Goal: Information Seeking & Learning: Learn about a topic

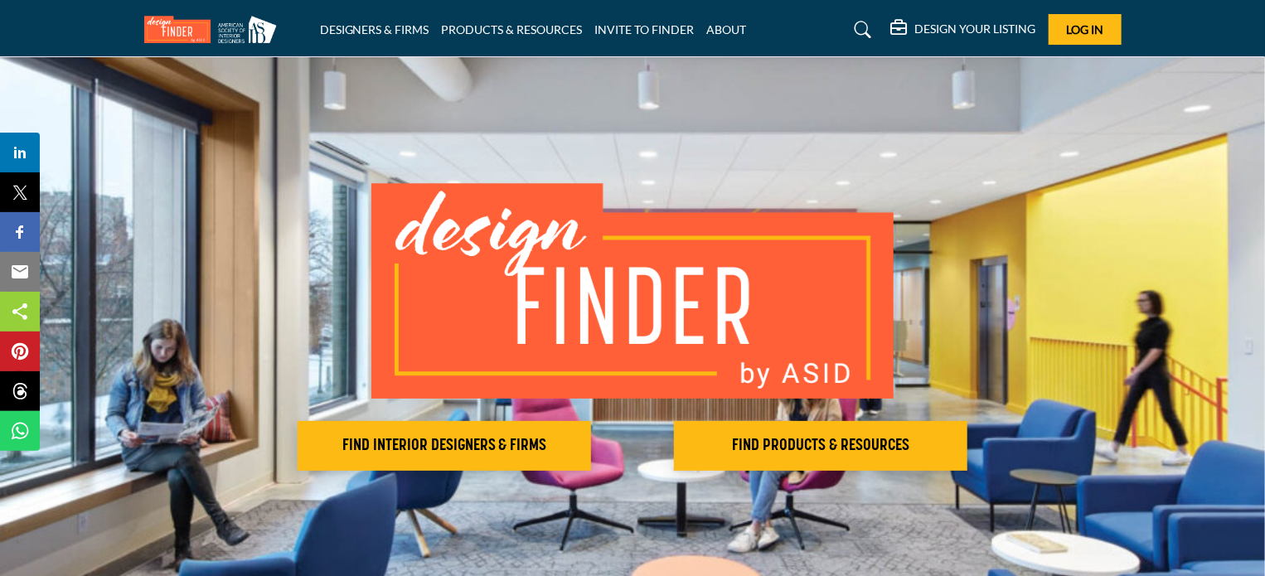
scroll to position [80, 0]
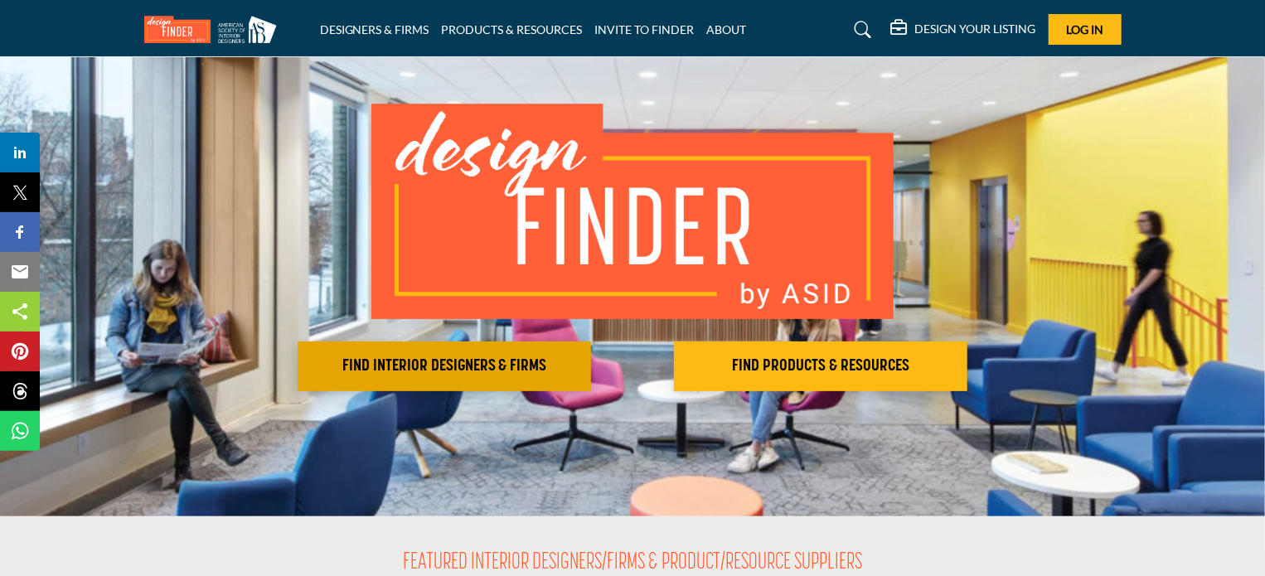
click at [376, 354] on button "FIND INTERIOR DESIGNERS & FIRMS" at bounding box center [445, 367] width 294 height 50
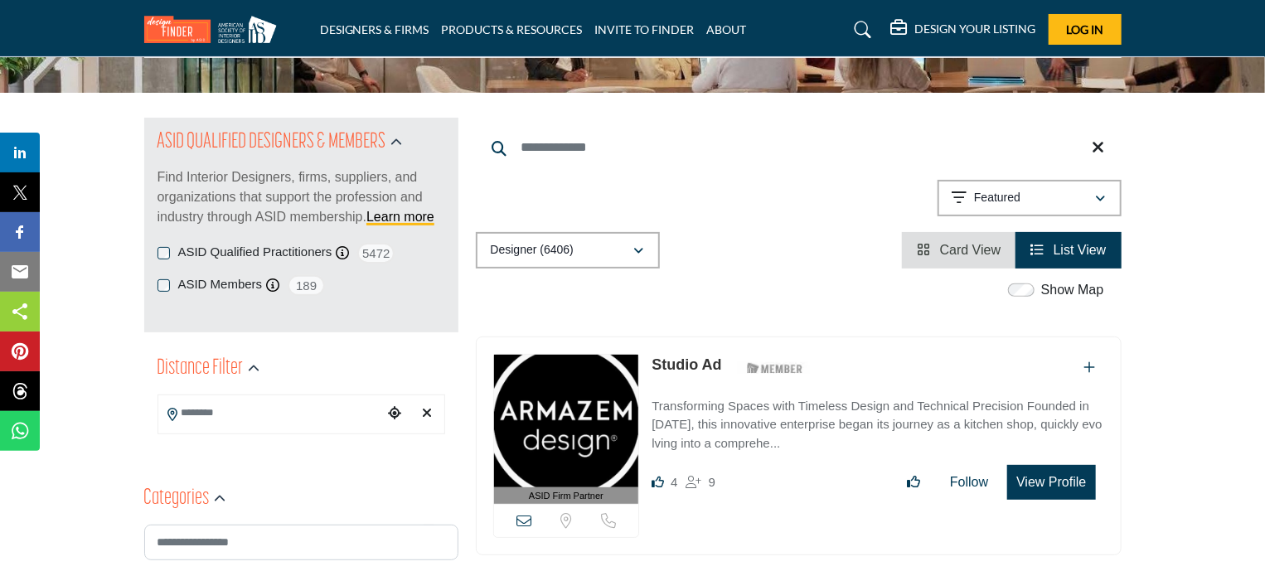
scroll to position [381, 0]
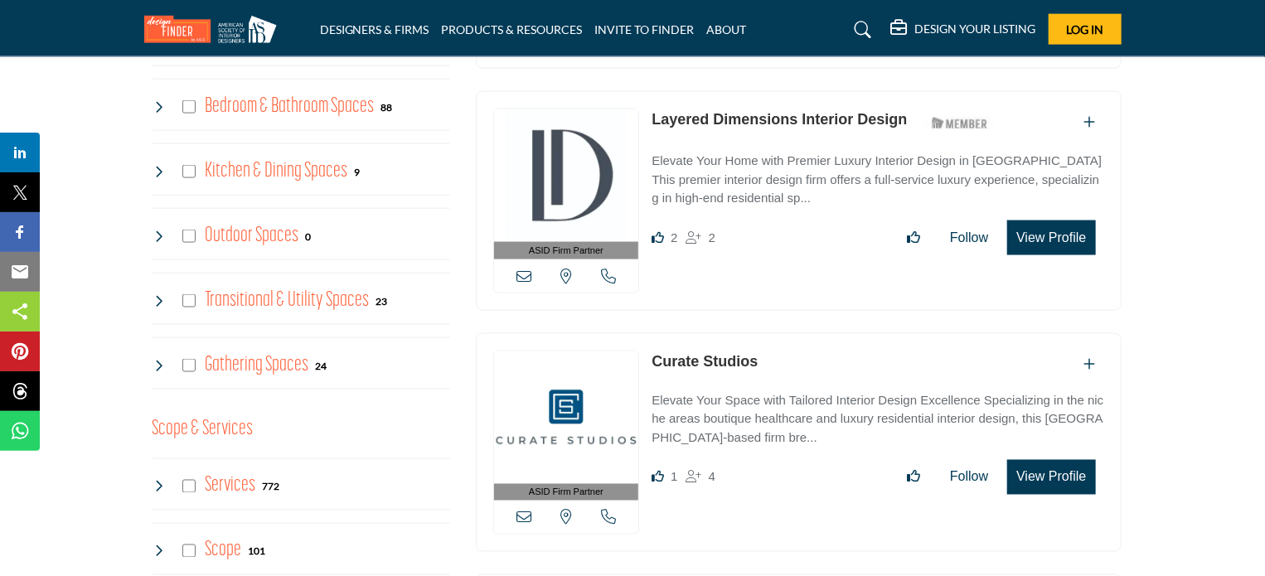
scroll to position [1181, 0]
click at [775, 170] on p "Elevate Your Home with Premier Luxury Interior Design in Dallas This premier in…" at bounding box center [878, 180] width 452 height 56
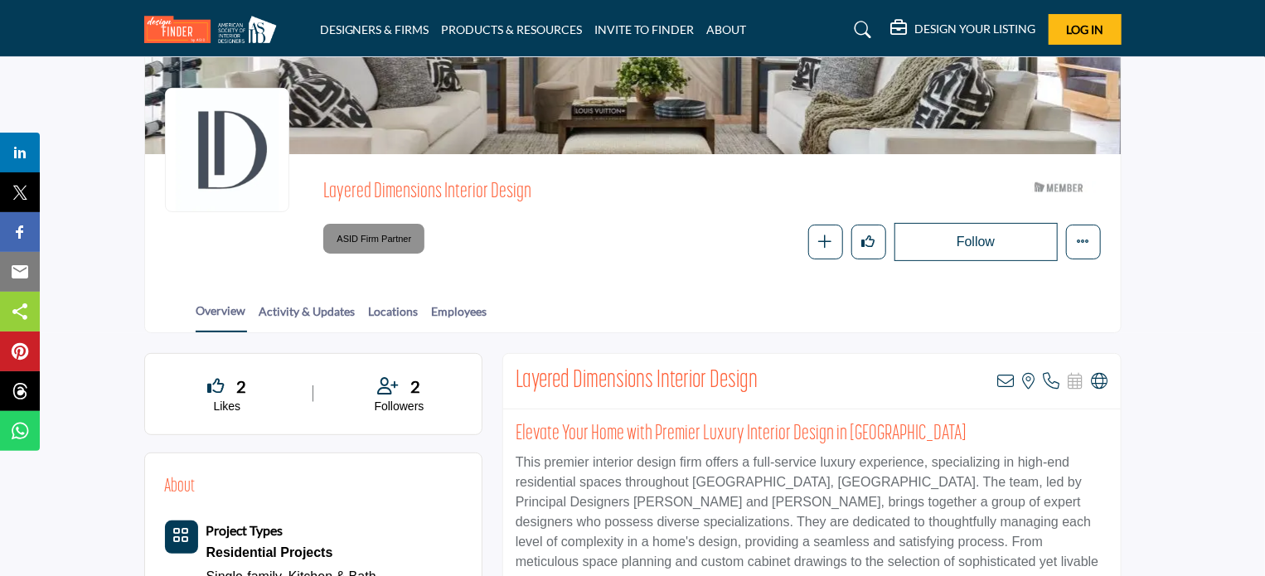
scroll to position [338, 0]
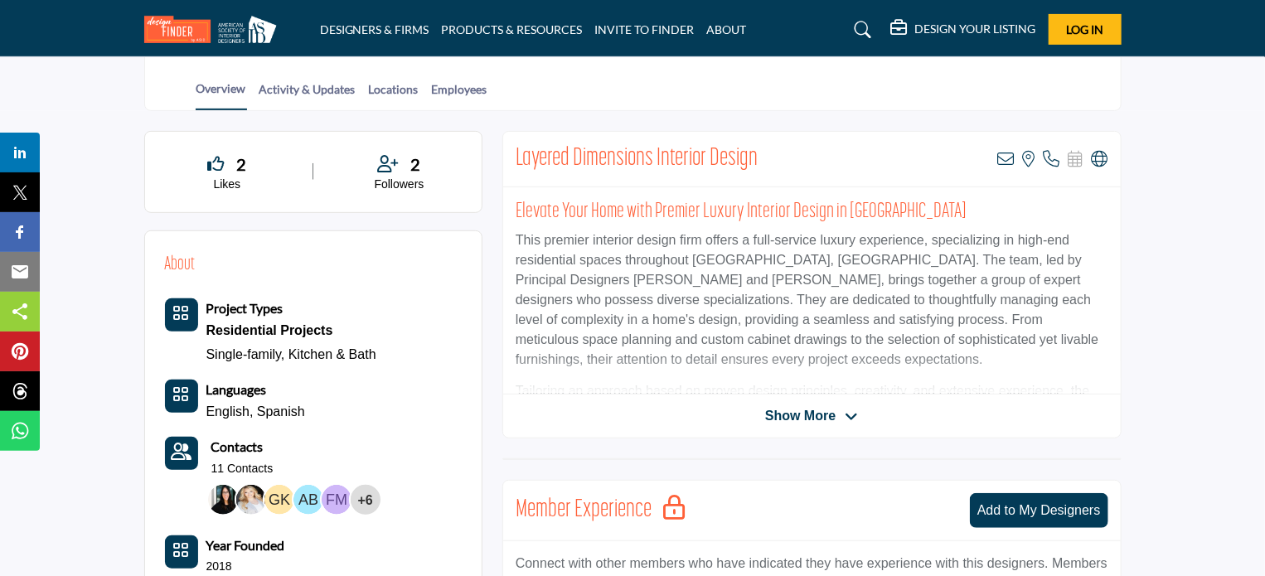
click at [800, 417] on span "Show More" at bounding box center [800, 416] width 70 height 20
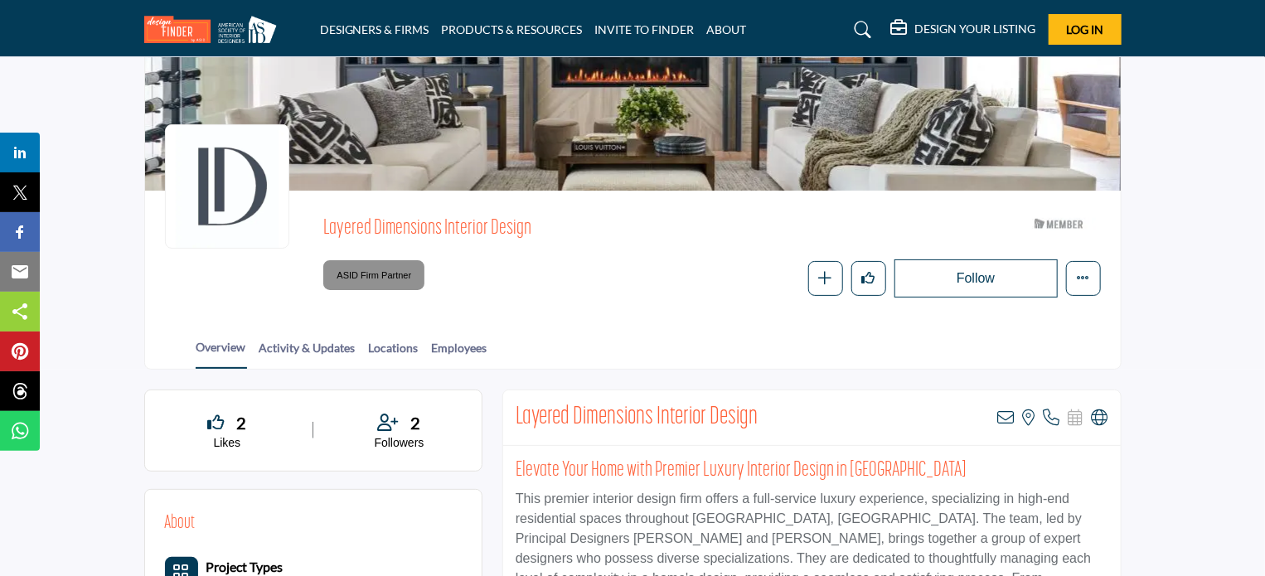
scroll to position [76, 0]
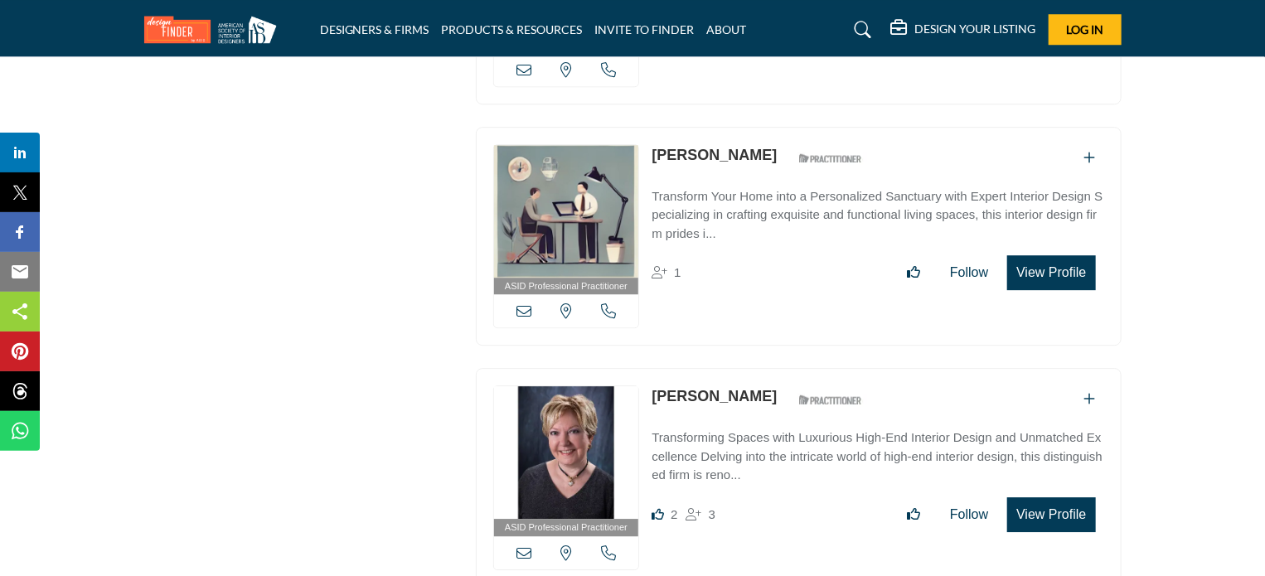
scroll to position [2772, 0]
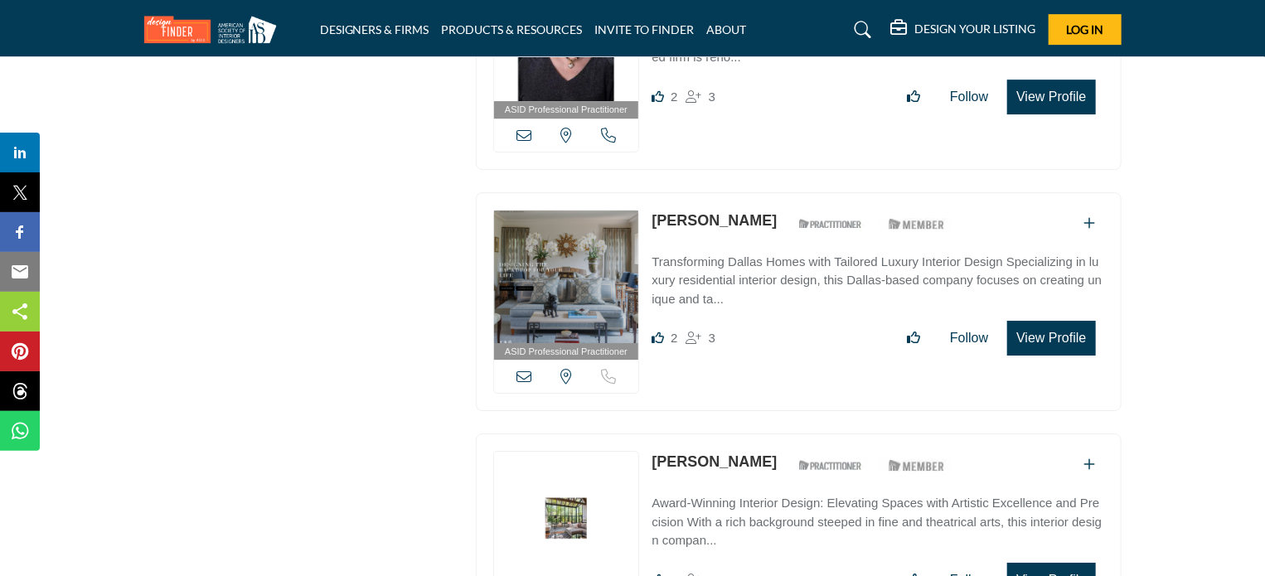
click at [779, 265] on p "Transforming Dallas Homes with Tailored Luxury Interior Design Specializing in …" at bounding box center [878, 281] width 452 height 56
click at [726, 212] on link "[PERSON_NAME]" at bounding box center [714, 220] width 125 height 17
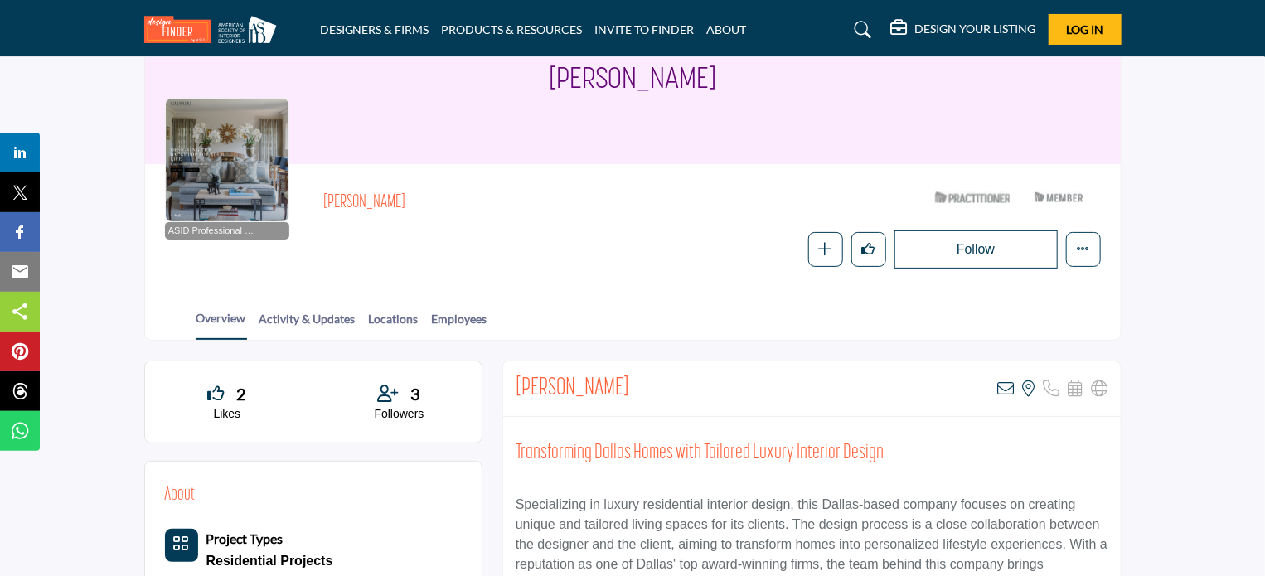
scroll to position [268, 0]
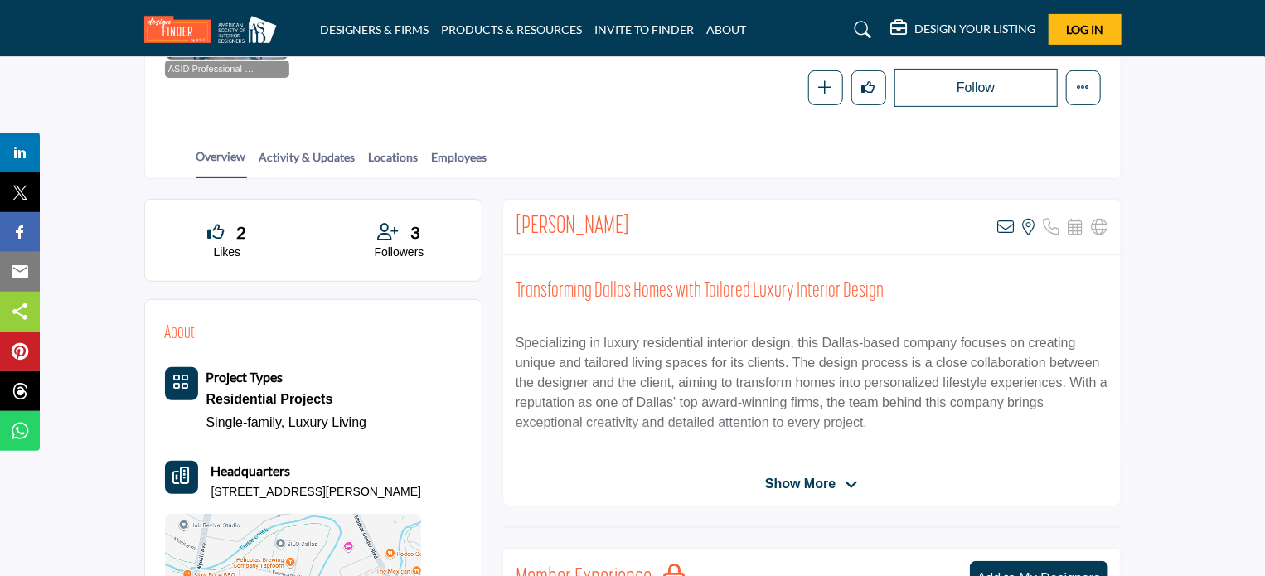
click at [808, 484] on span "Show More" at bounding box center [800, 484] width 70 height 20
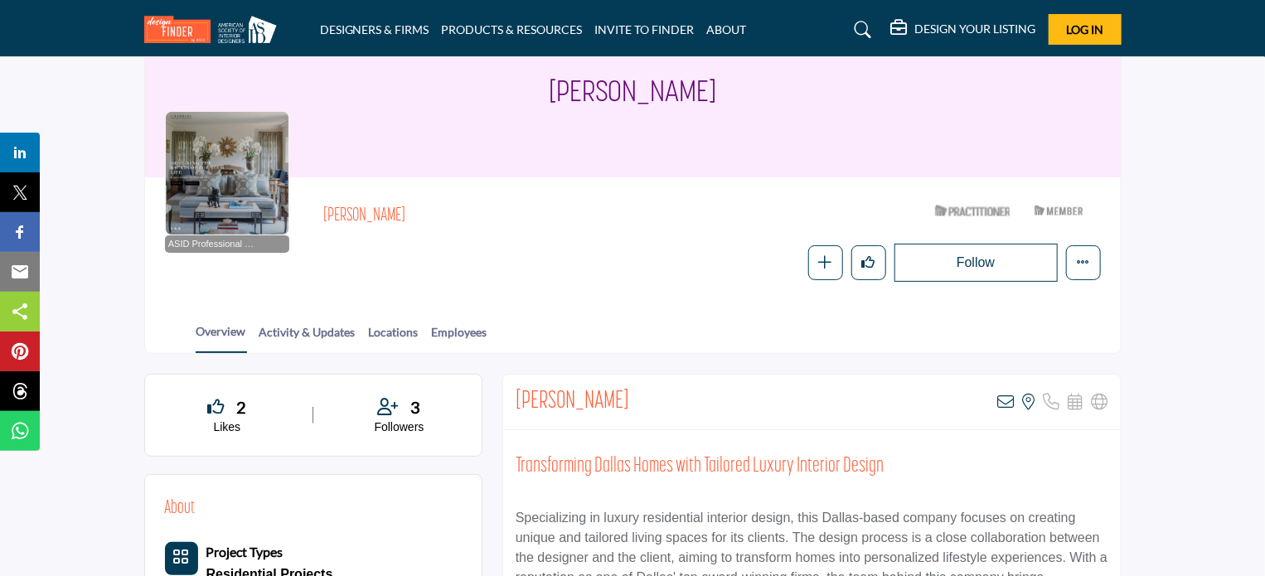
scroll to position [158, 0]
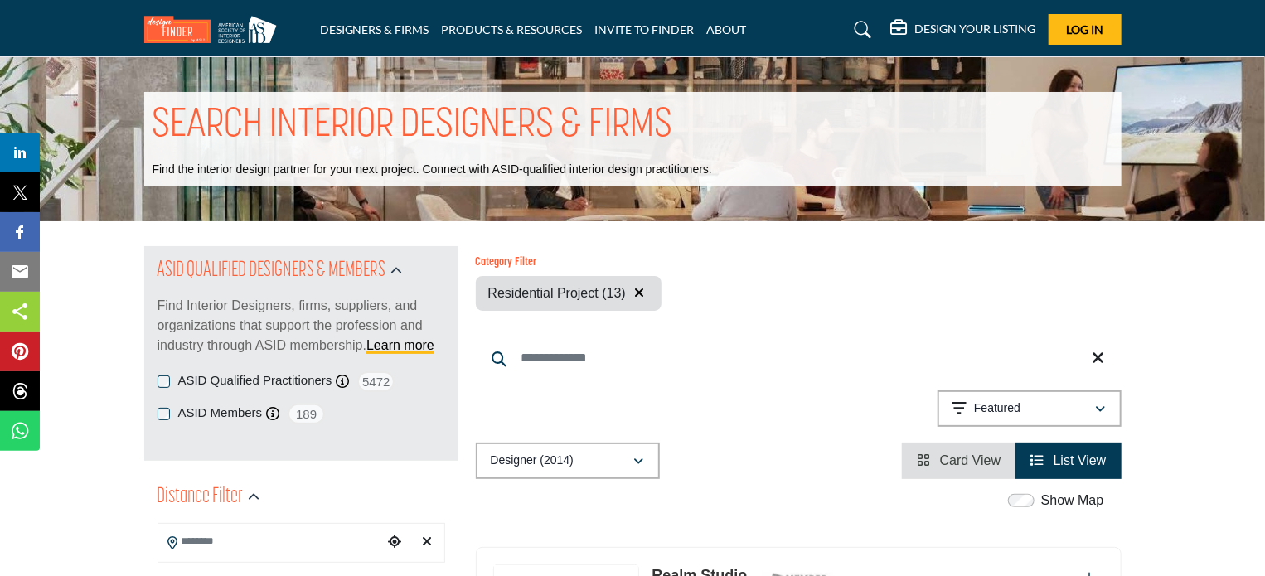
scroll to position [166, 0]
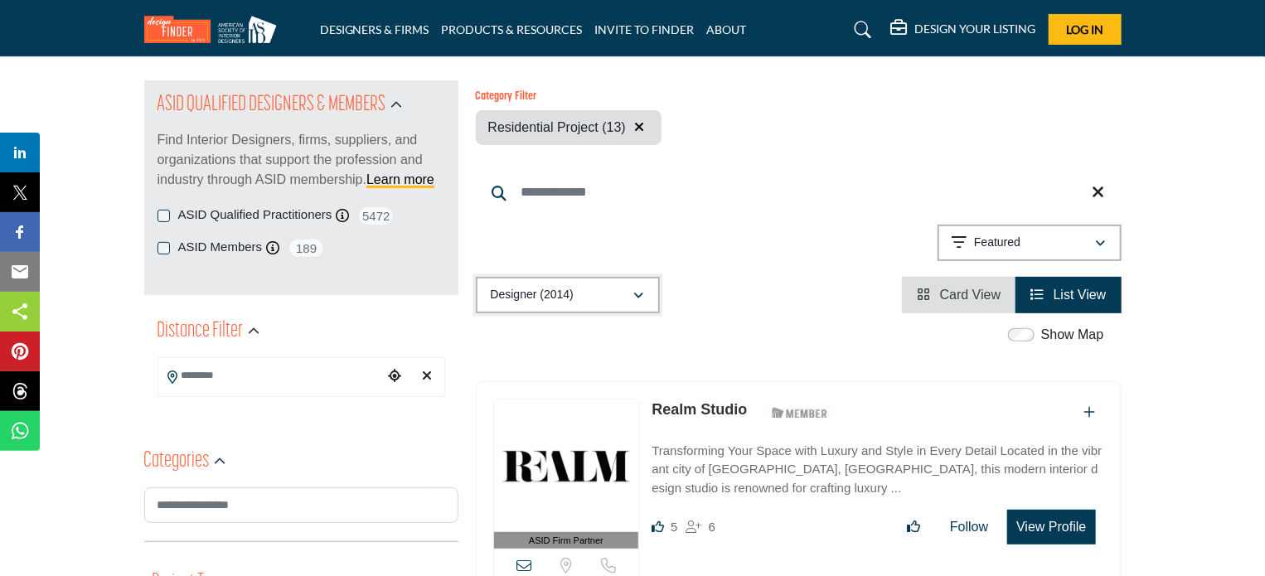
click at [640, 288] on div "button" at bounding box center [639, 295] width 12 height 15
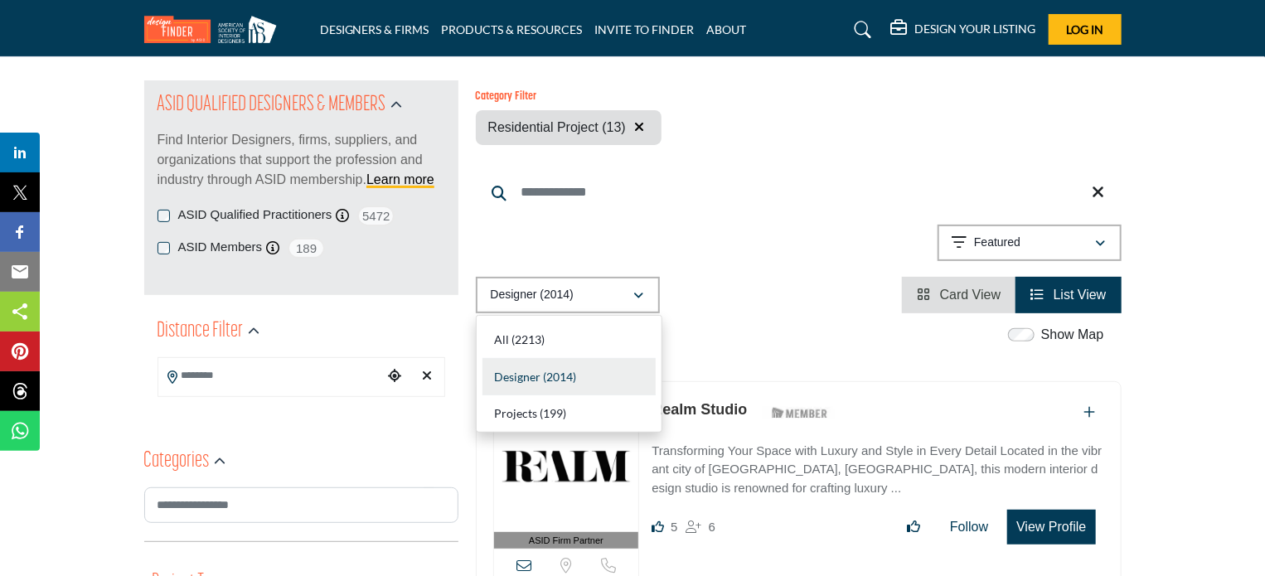
click at [716, 196] on input "Search Keyword" at bounding box center [799, 192] width 646 height 40
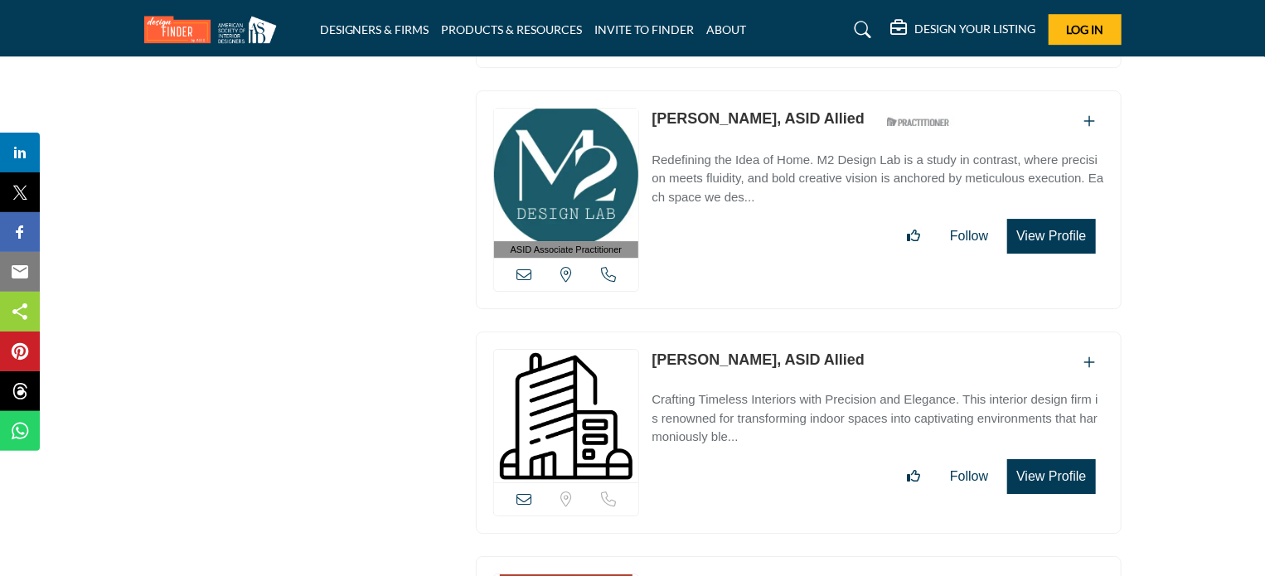
scroll to position [5787, 0]
click at [856, 26] on icon at bounding box center [863, 30] width 17 height 17
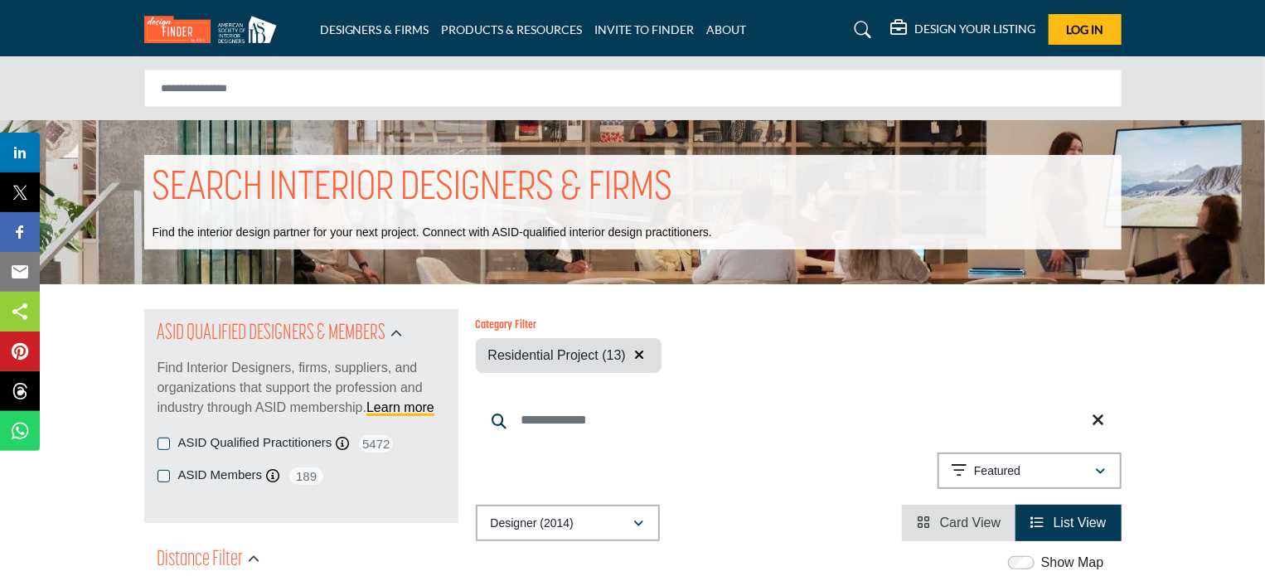
scroll to position [0, 0]
click at [866, 28] on icon at bounding box center [863, 30] width 17 height 17
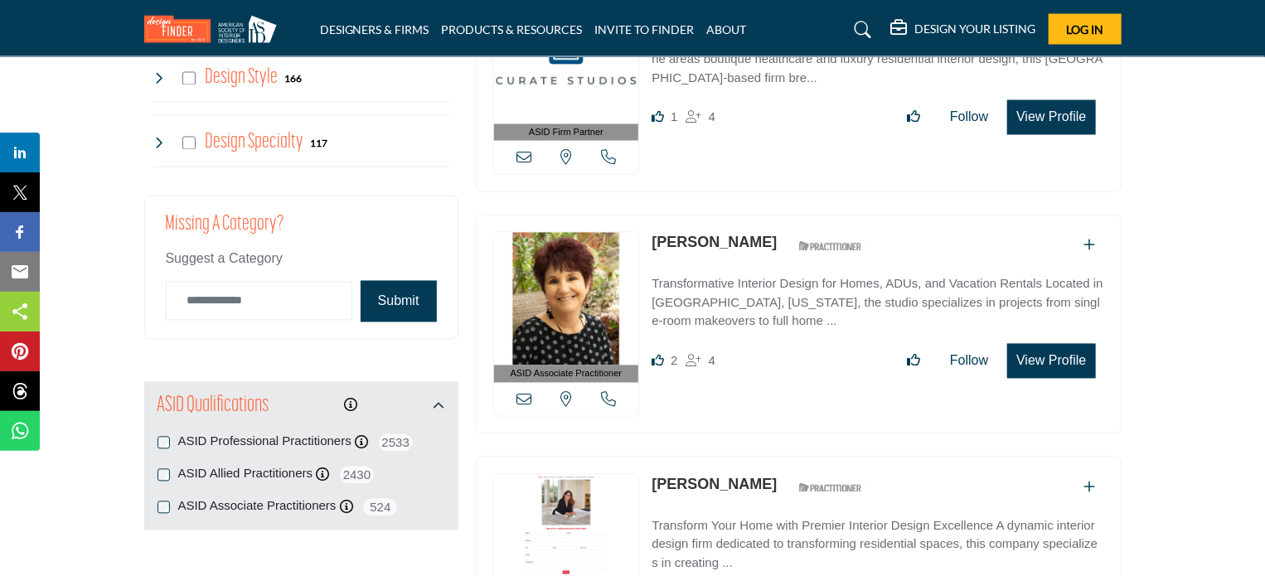
scroll to position [1539, 0]
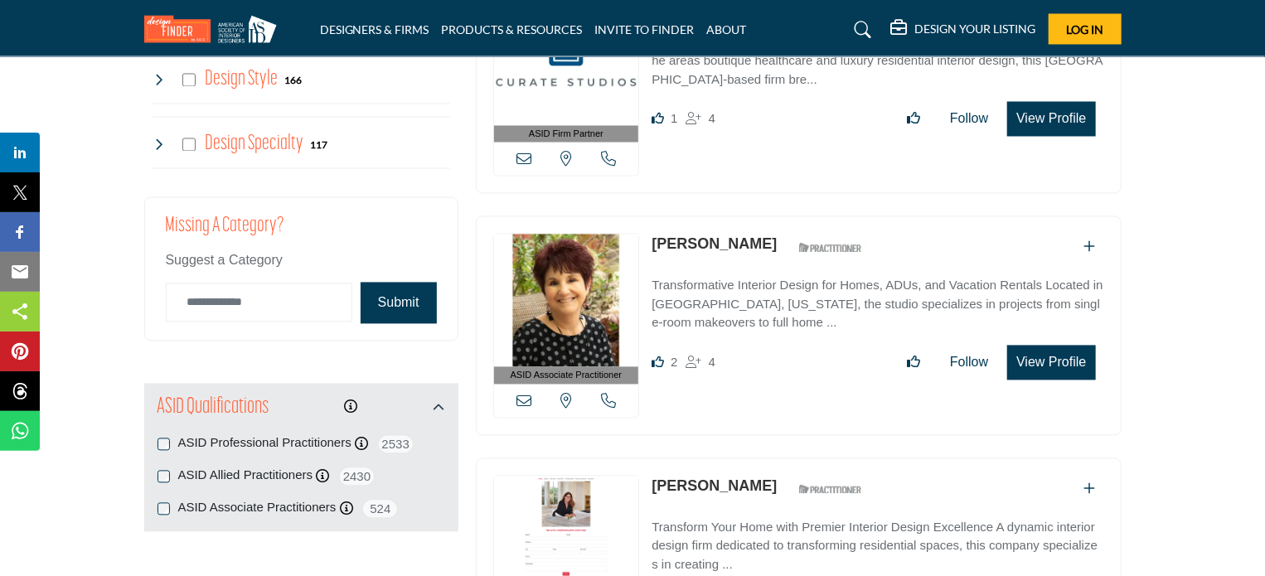
click at [274, 468] on label "ASID Allied Practitioners" at bounding box center [245, 476] width 135 height 19
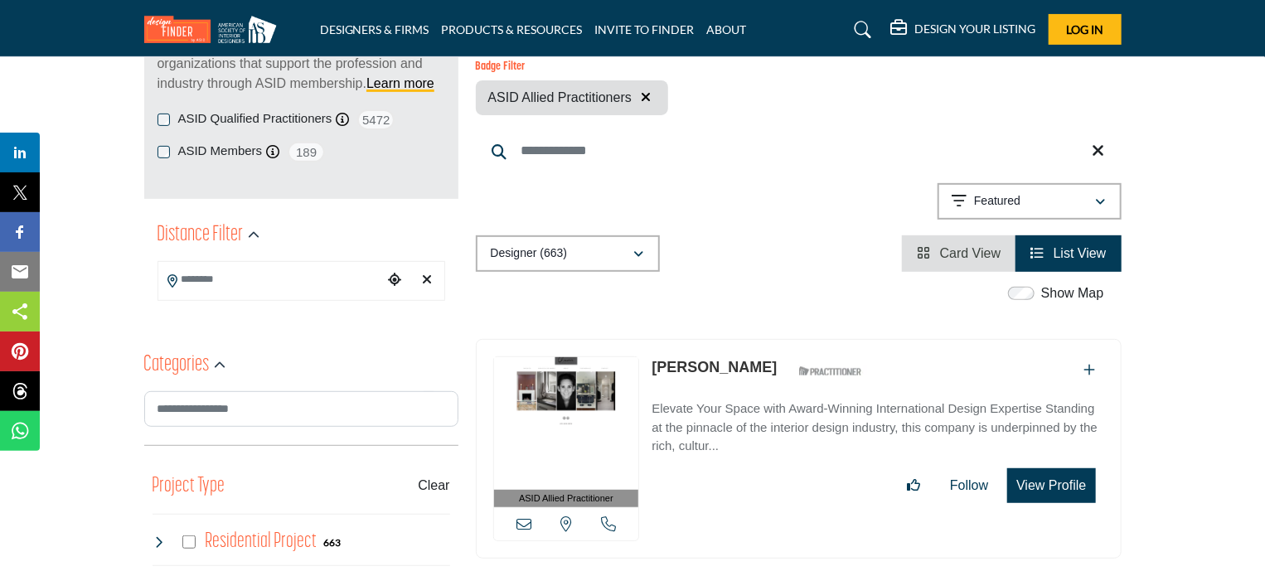
scroll to position [272, 0]
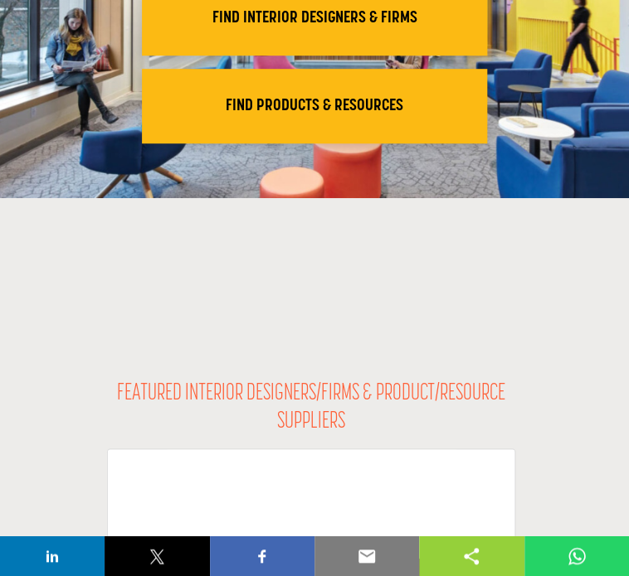
scroll to position [241, 0]
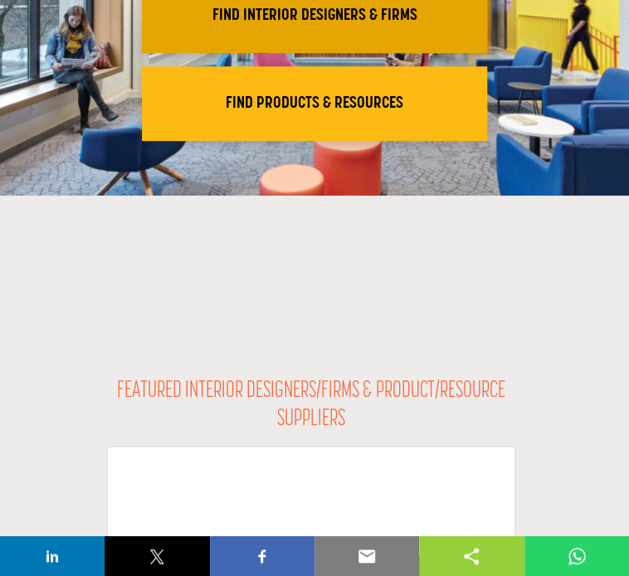
click at [239, 26] on h2 "FIND INTERIOR DESIGNERS & FIRMS" at bounding box center [314, 16] width 335 height 20
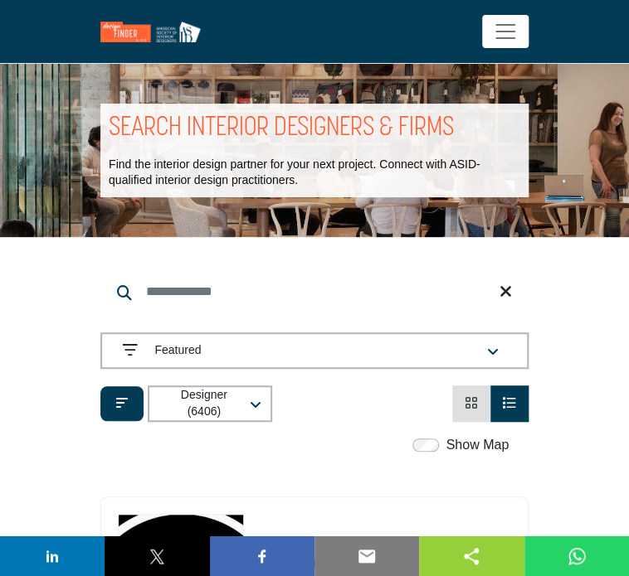
click at [176, 298] on input "Search Keyword" at bounding box center [314, 292] width 428 height 40
type input "**********"
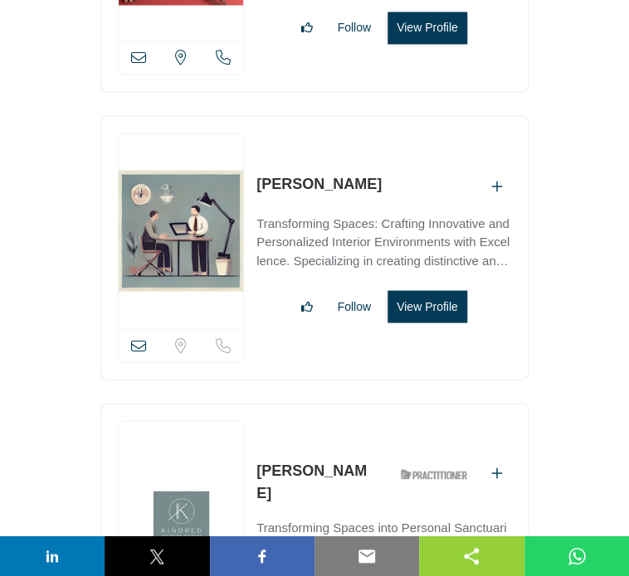
scroll to position [670, 0]
